Goal: Task Accomplishment & Management: Manage account settings

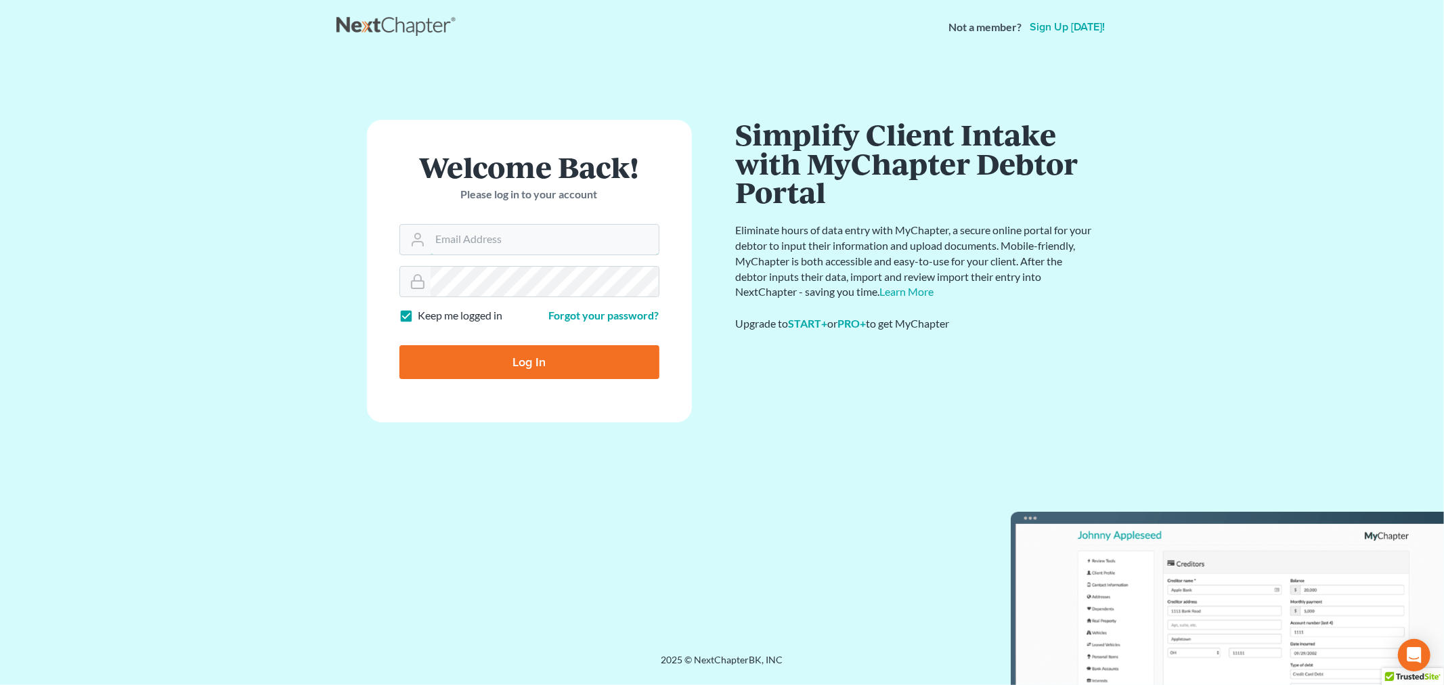
type input "tmstbbs@gmail.com"
click at [535, 378] on input "Log In" at bounding box center [529, 362] width 260 height 34
type input "Thinking..."
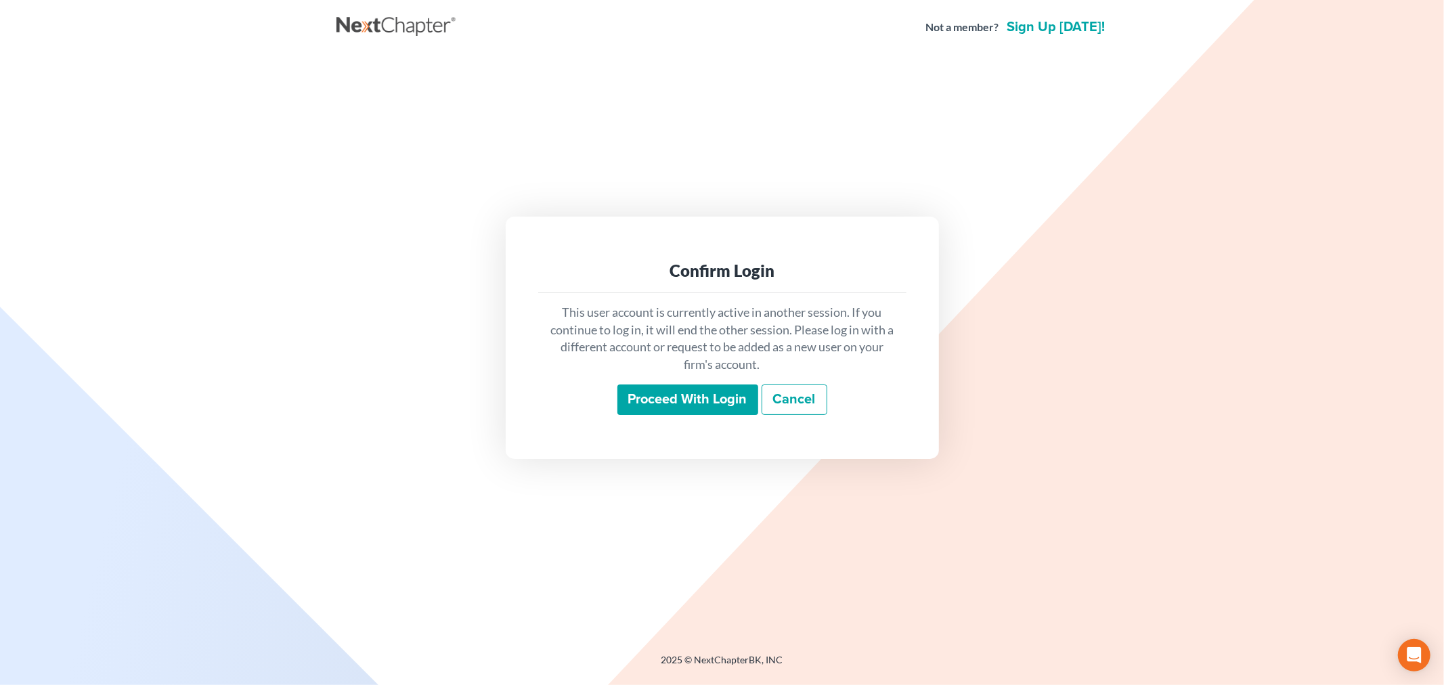
click at [635, 390] on input "Proceed with login" at bounding box center [687, 399] width 141 height 31
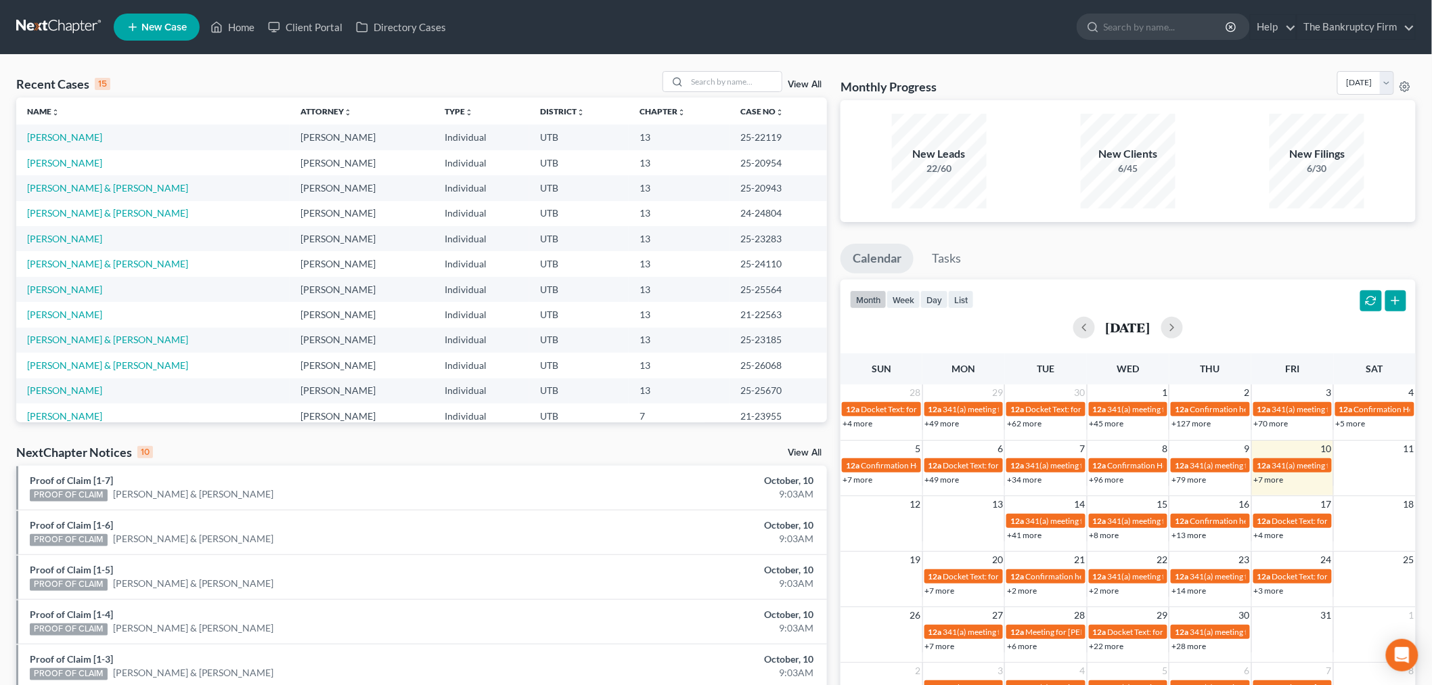
click at [803, 85] on link "View All" at bounding box center [805, 84] width 34 height 9
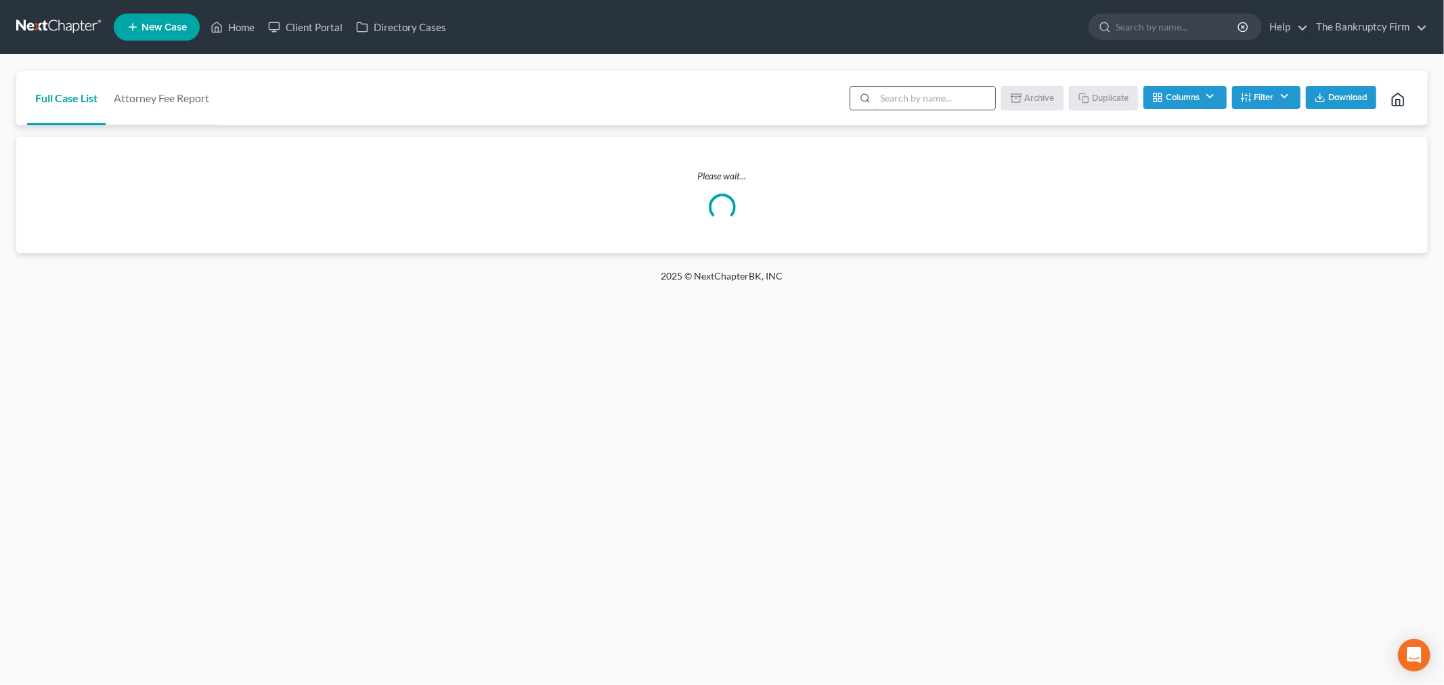
click at [916, 93] on input "search" at bounding box center [935, 98] width 120 height 23
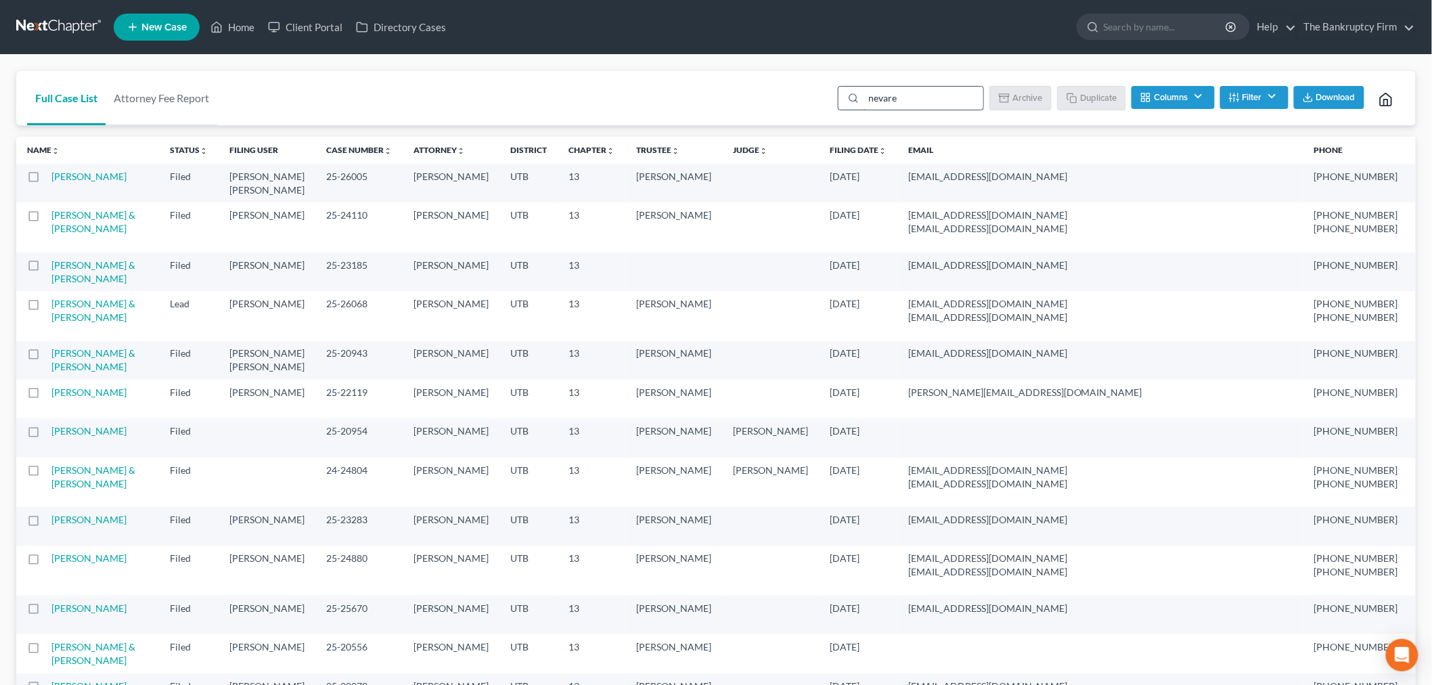
type input "nevarez"
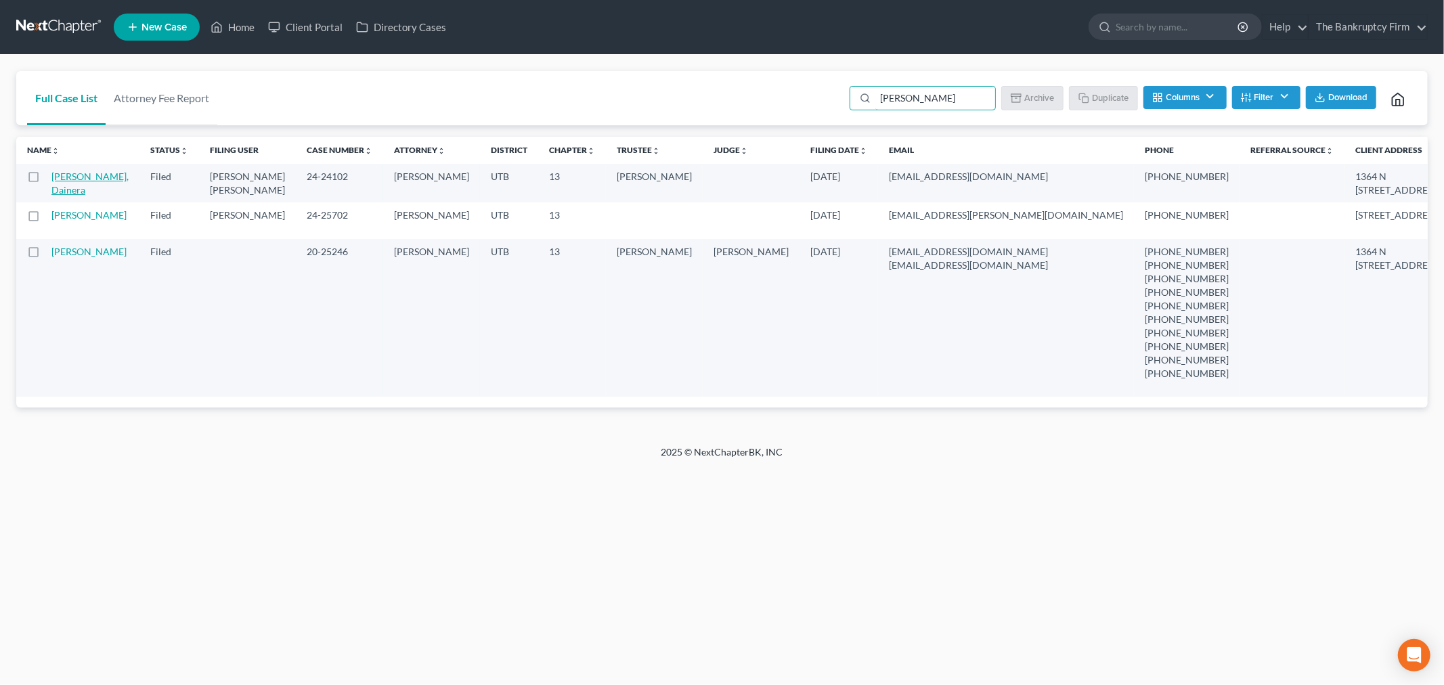
click at [69, 175] on link "Nevarez, Dainera" at bounding box center [89, 183] width 77 height 25
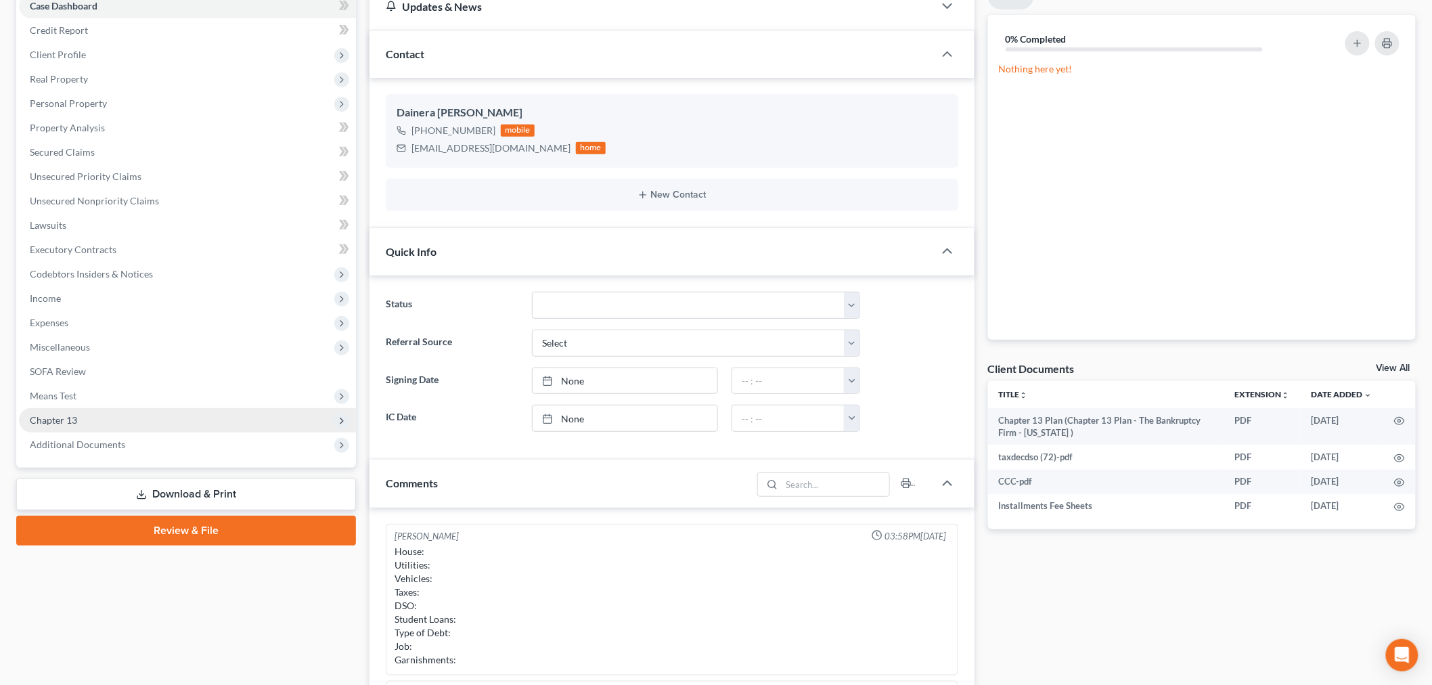
scroll to position [150, 0]
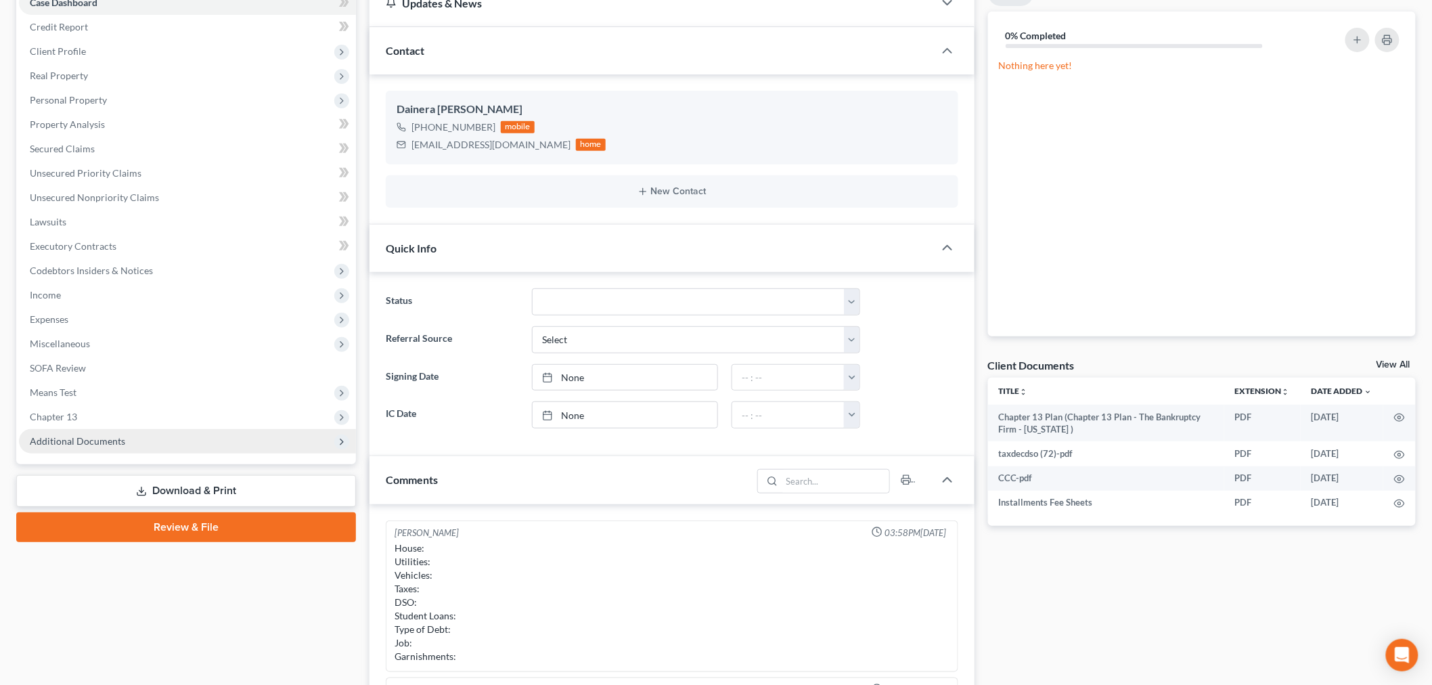
click at [137, 438] on span "Additional Documents" at bounding box center [187, 441] width 337 height 24
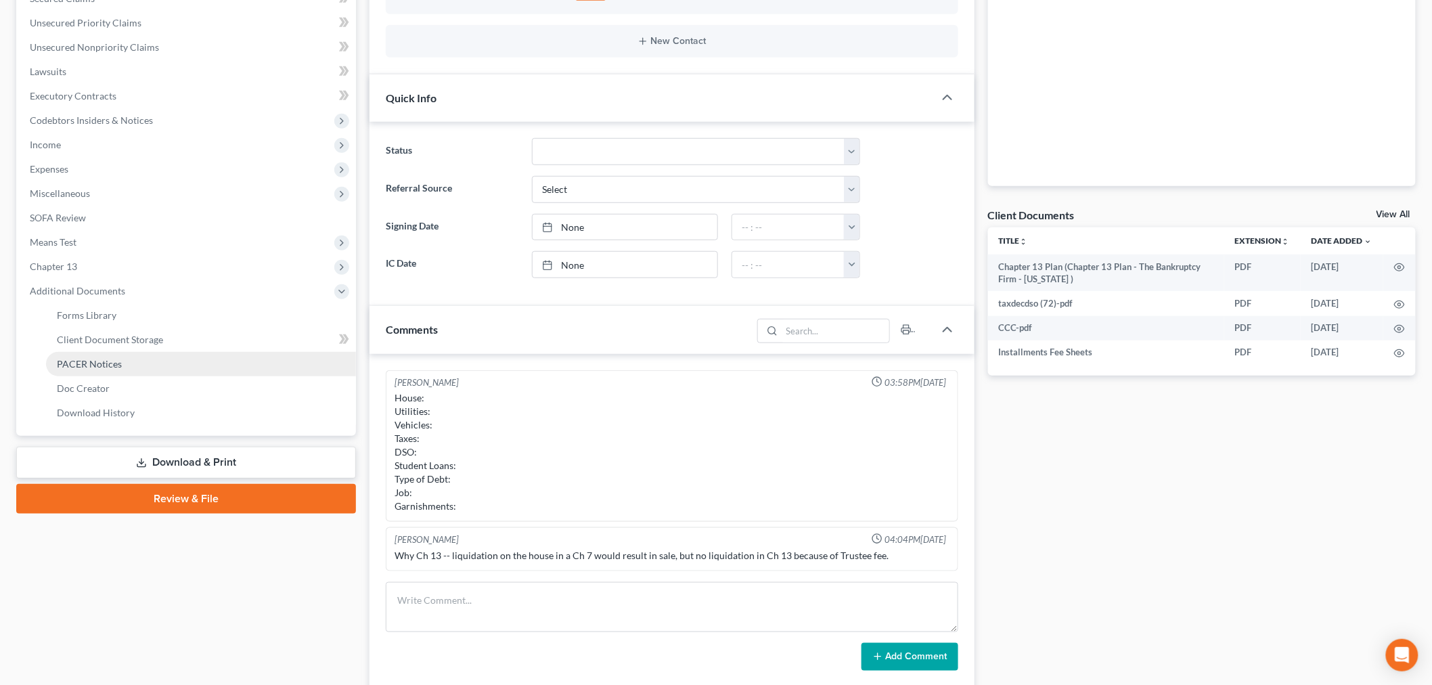
click at [145, 368] on link "PACER Notices" at bounding box center [201, 364] width 310 height 24
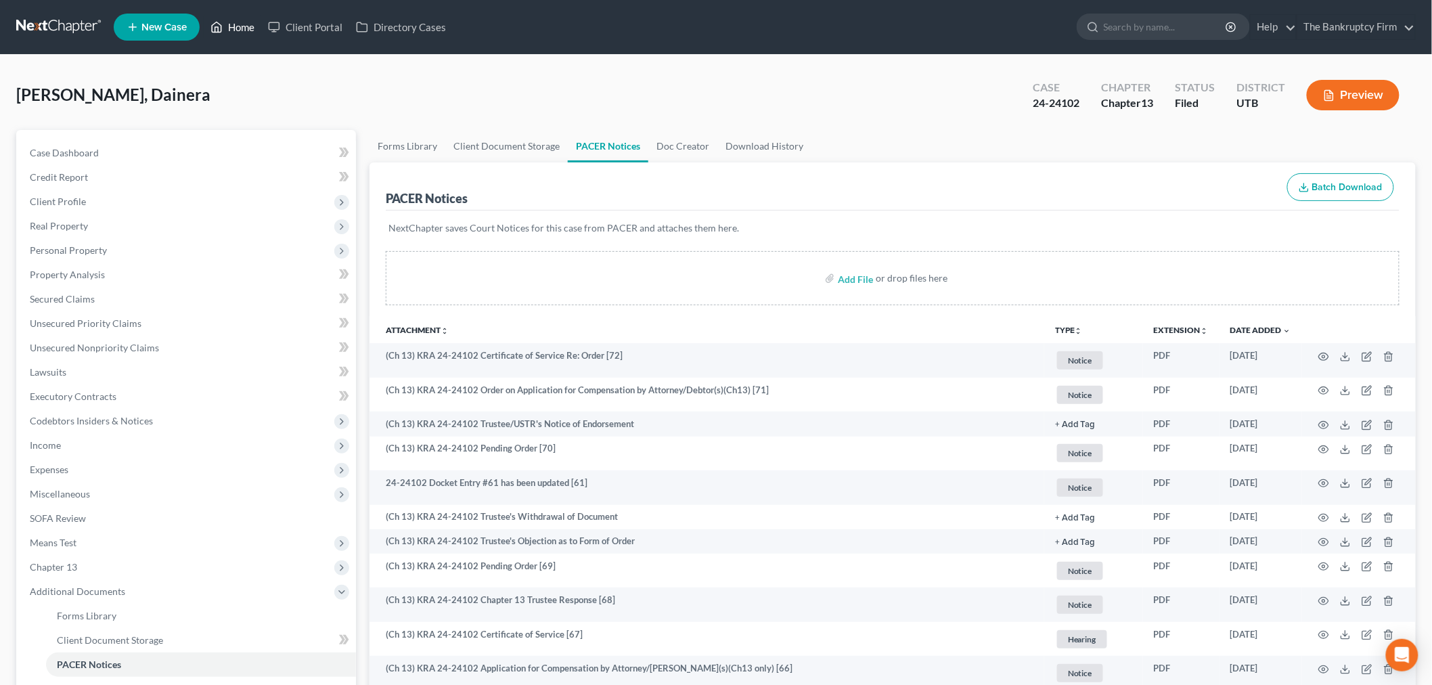
click at [254, 27] on link "Home" at bounding box center [233, 27] width 58 height 24
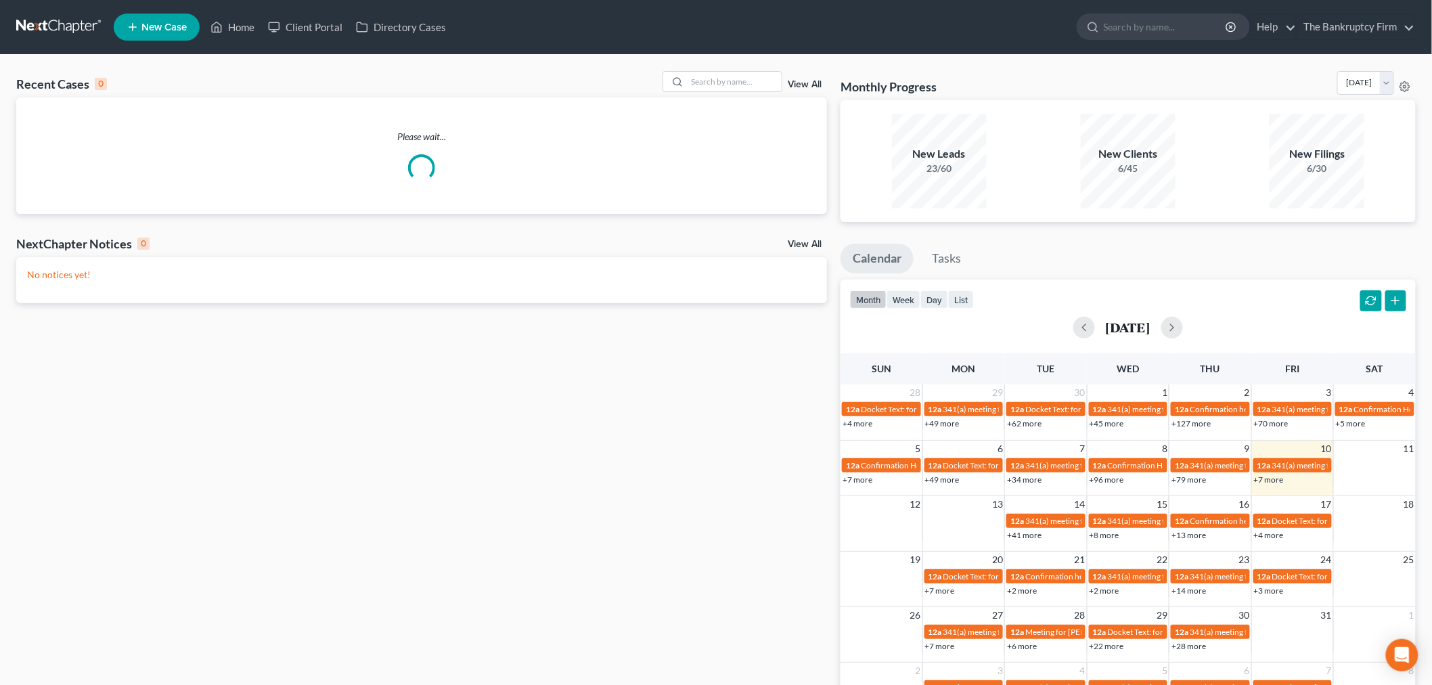
click at [807, 86] on link "View All" at bounding box center [805, 84] width 34 height 9
